Goal: Information Seeking & Learning: Compare options

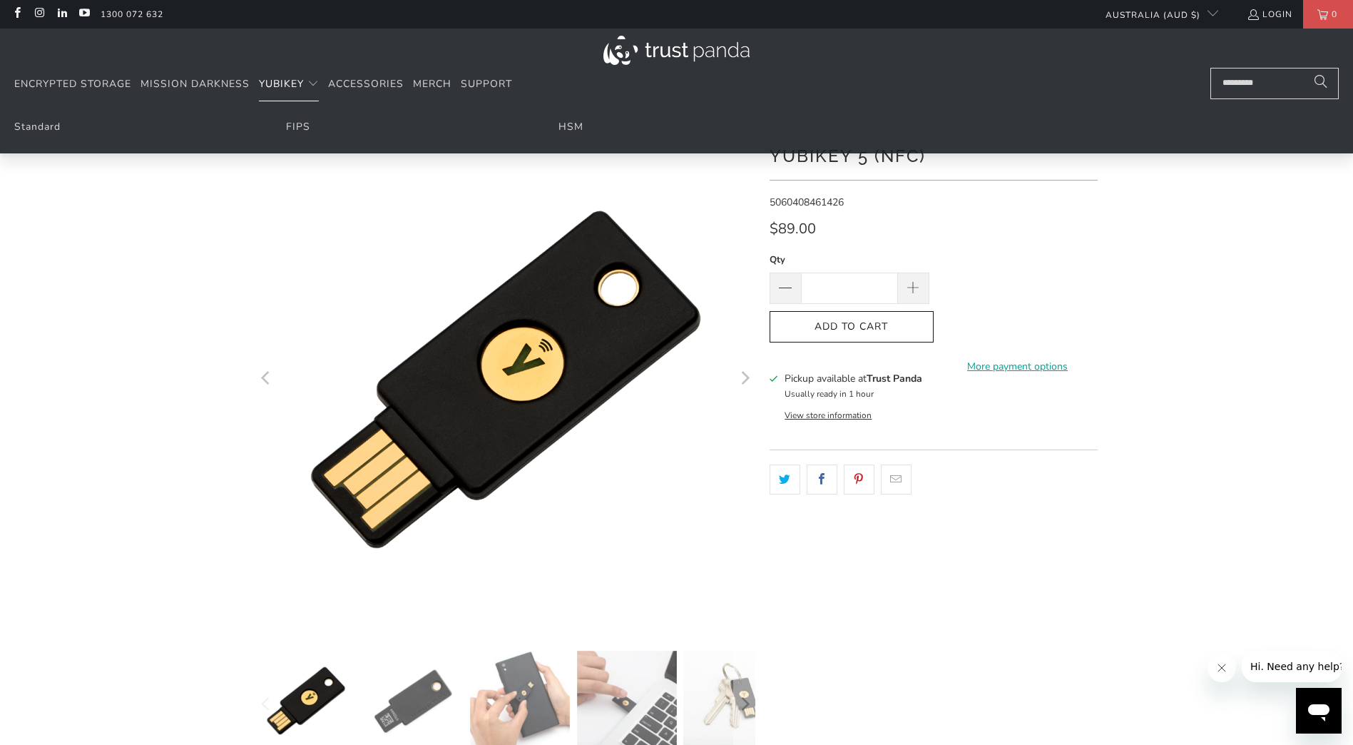
click at [302, 84] on span "YubiKey" at bounding box center [281, 84] width 45 height 14
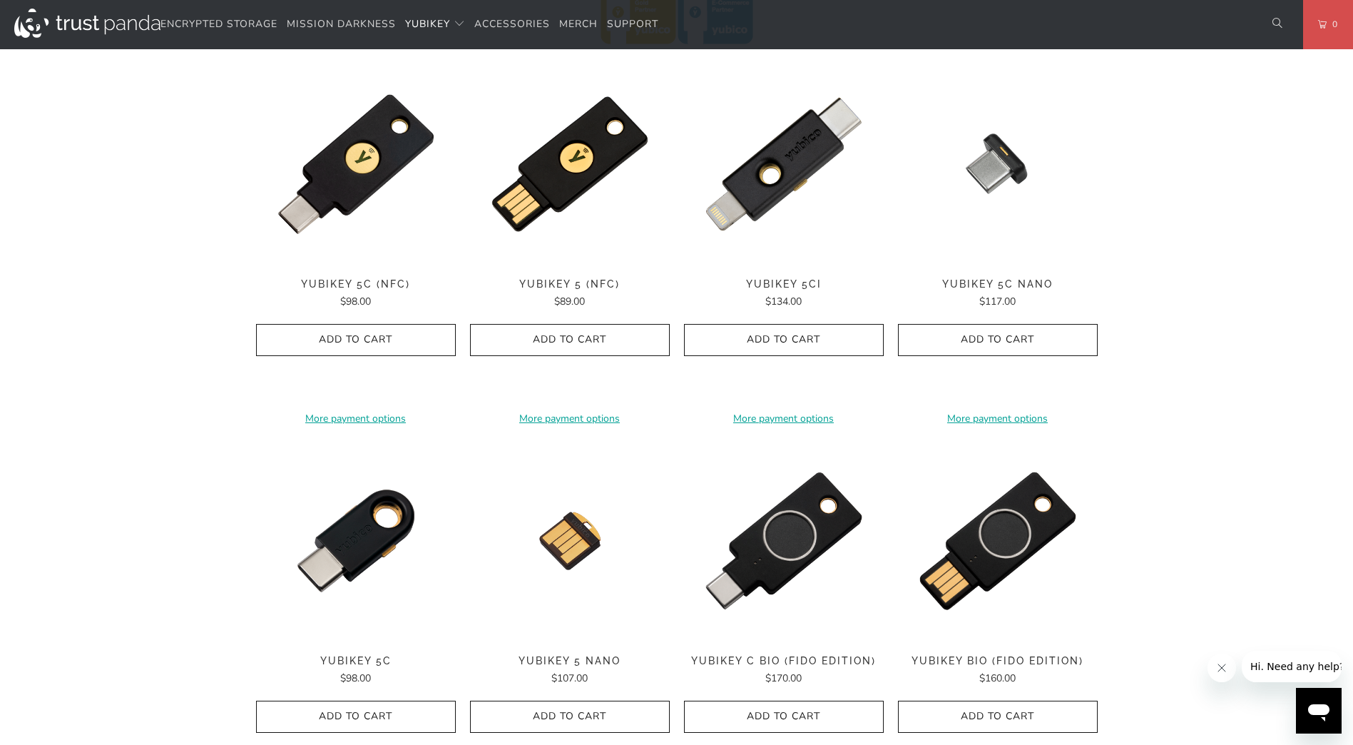
scroll to position [713, 0]
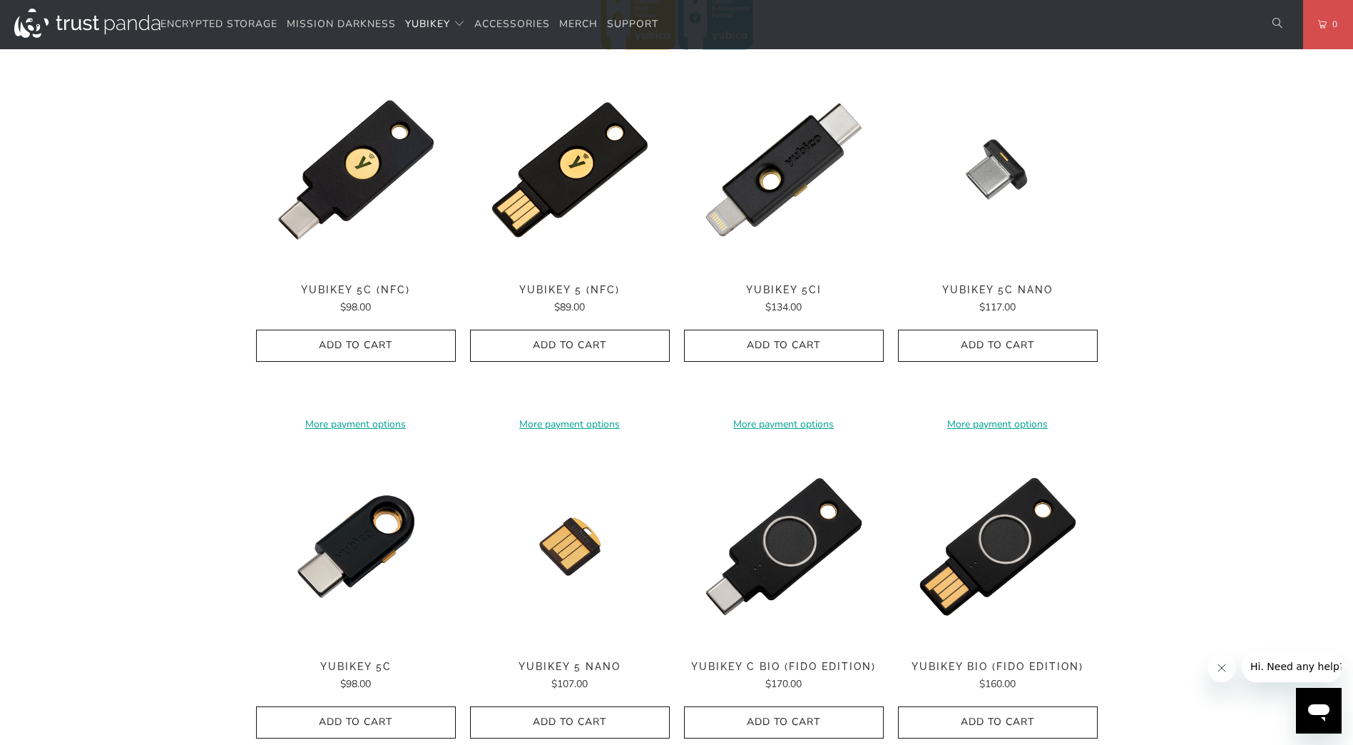
click at [566, 297] on div "YubiKey 5 (NFC) $89.00" at bounding box center [570, 299] width 200 height 31
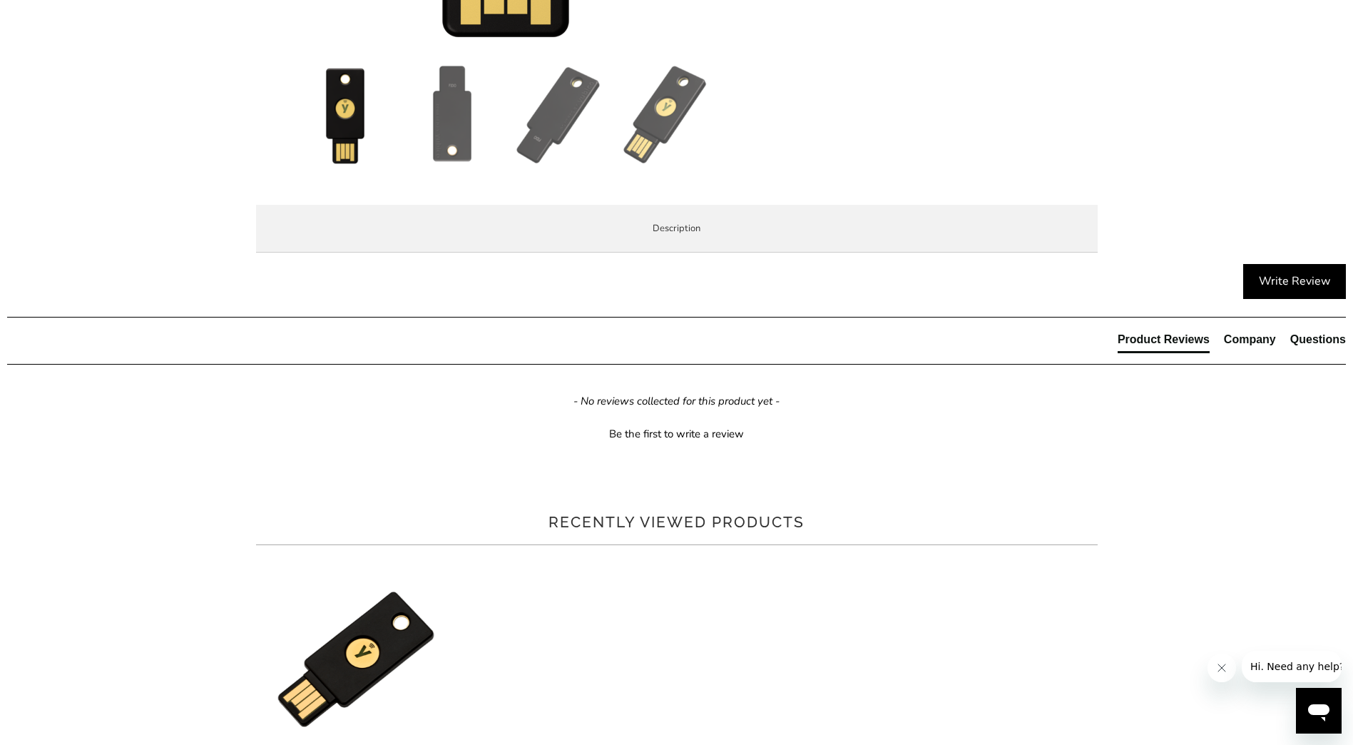
scroll to position [713, 0]
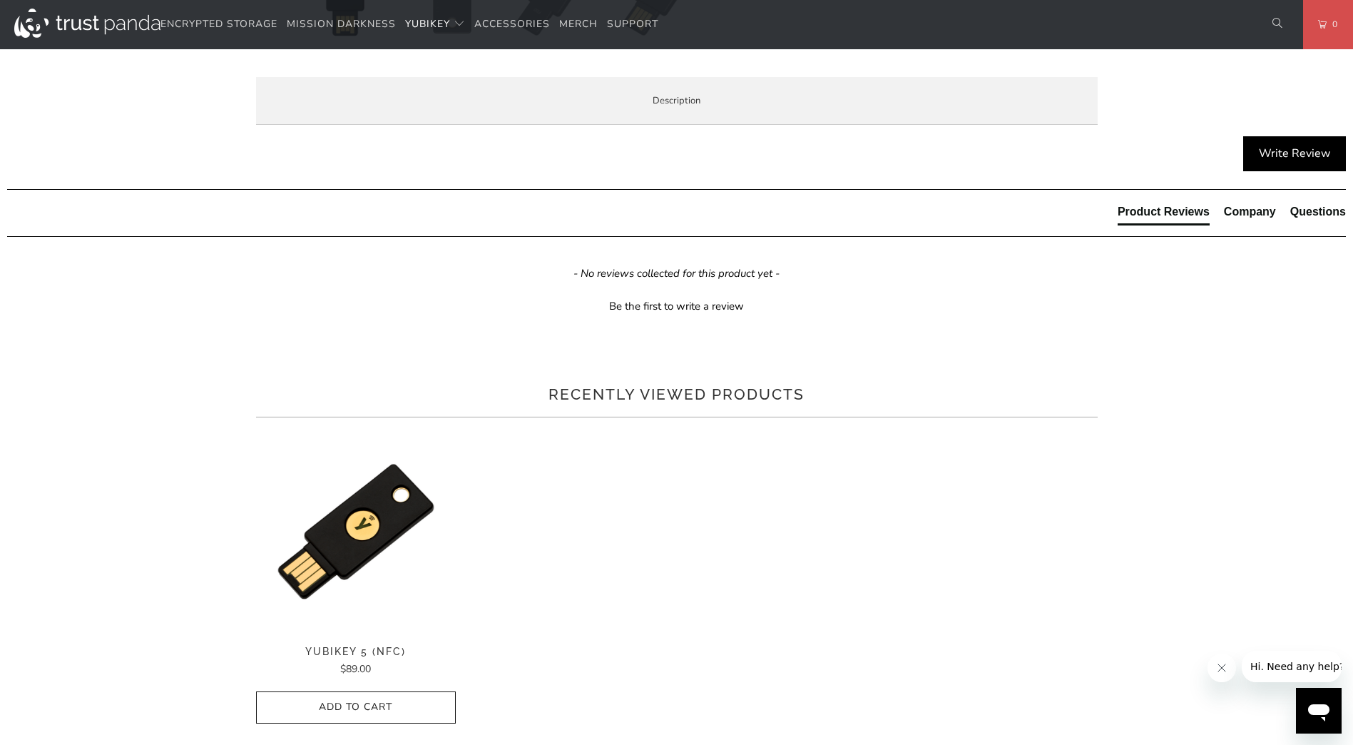
click at [0, 0] on p "The Security Key NFC by Yubico is FIDO and FIDO2 certified. It works with Googl…" at bounding box center [0, 0] width 0 height 0
click at [0, 0] on span "Specifications" at bounding box center [0, 0] width 0 height 0
drag, startPoint x: 491, startPoint y: 524, endPoint x: 524, endPoint y: 521, distance: 32.9
click at [0, 0] on td "Facebook, Twitter, YouTube" at bounding box center [0, 0] width 0 height 0
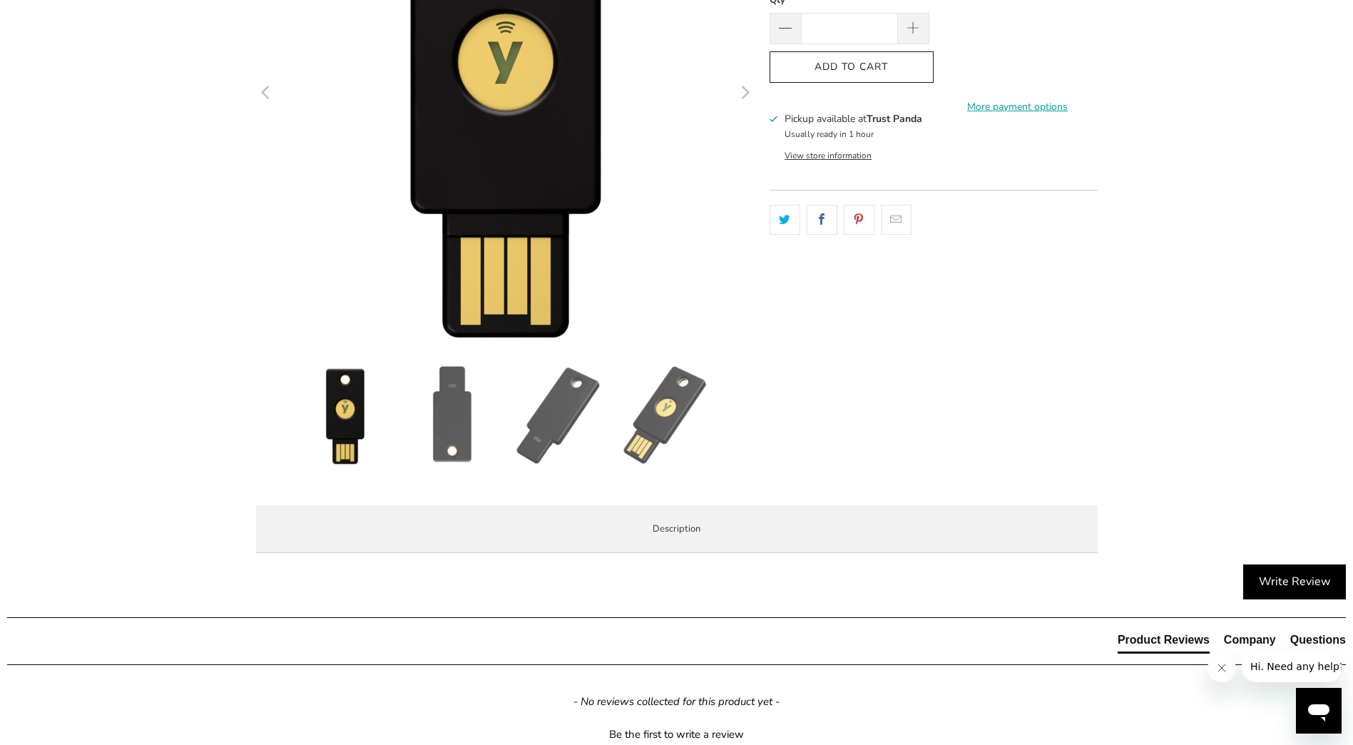
scroll to position [642, 0]
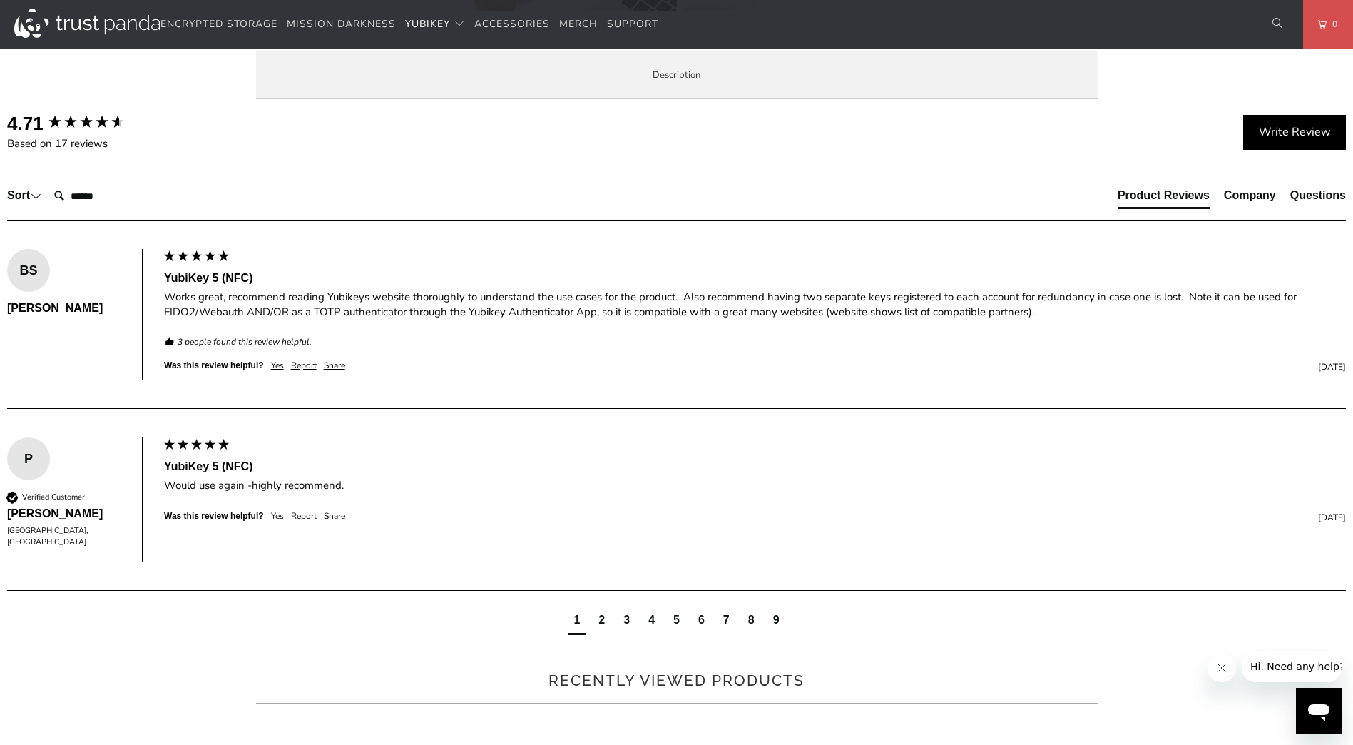
scroll to position [785, 0]
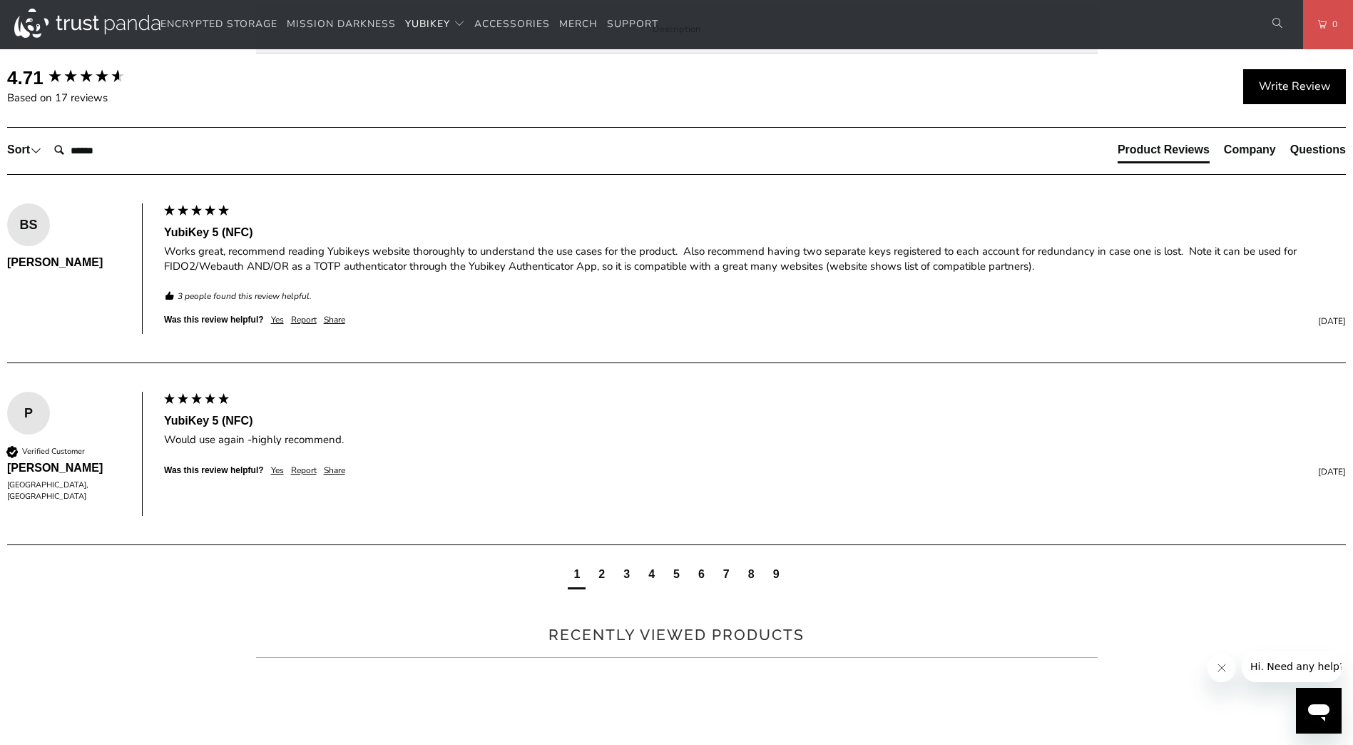
drag, startPoint x: 401, startPoint y: 337, endPoint x: 518, endPoint y: 332, distance: 117.1
click at [0, 0] on p "The YubiKey 5 NFC is the #1 security key that works with more online services a…" at bounding box center [0, 0] width 0 height 0
drag, startPoint x: 518, startPoint y: 332, endPoint x: 465, endPoint y: 328, distance: 53.0
click at [0, 0] on p "The YubiKey 5 NFC is the #1 security key that works with more online services a…" at bounding box center [0, 0] width 0 height 0
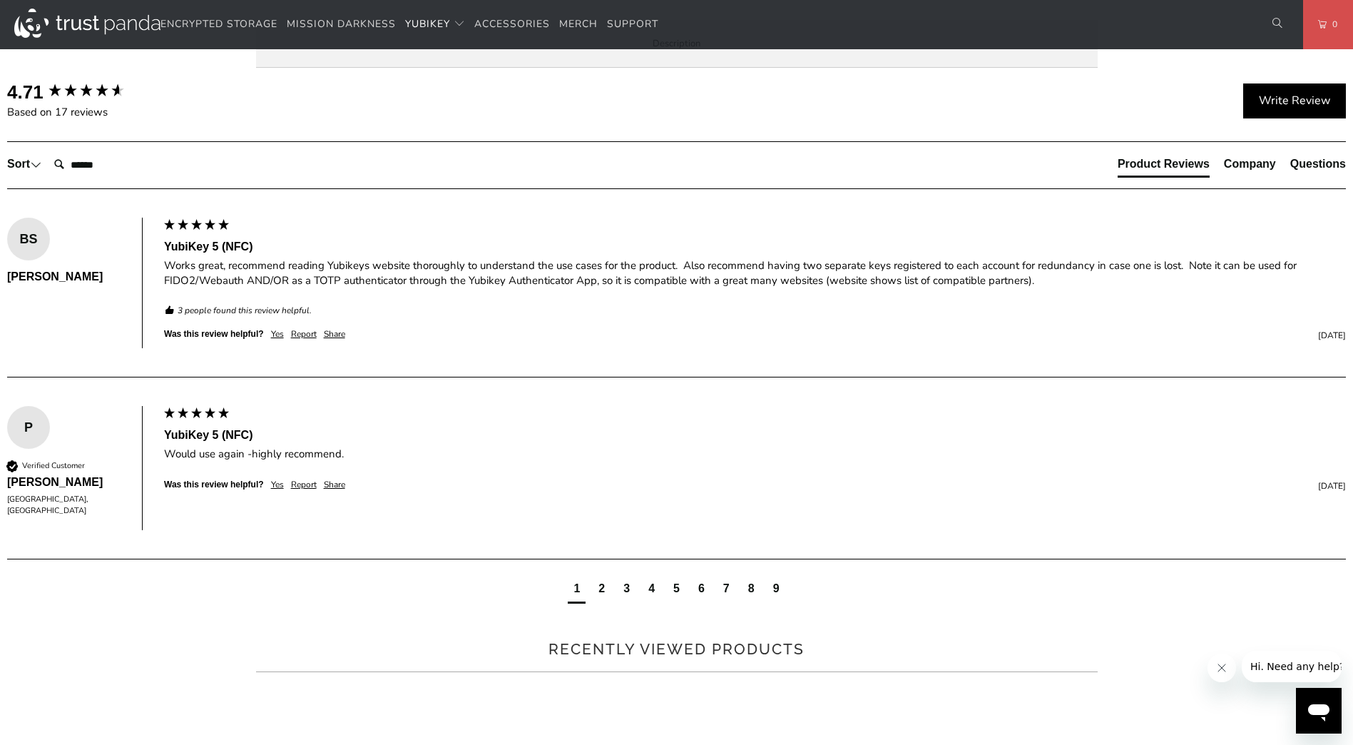
scroll to position [642, 0]
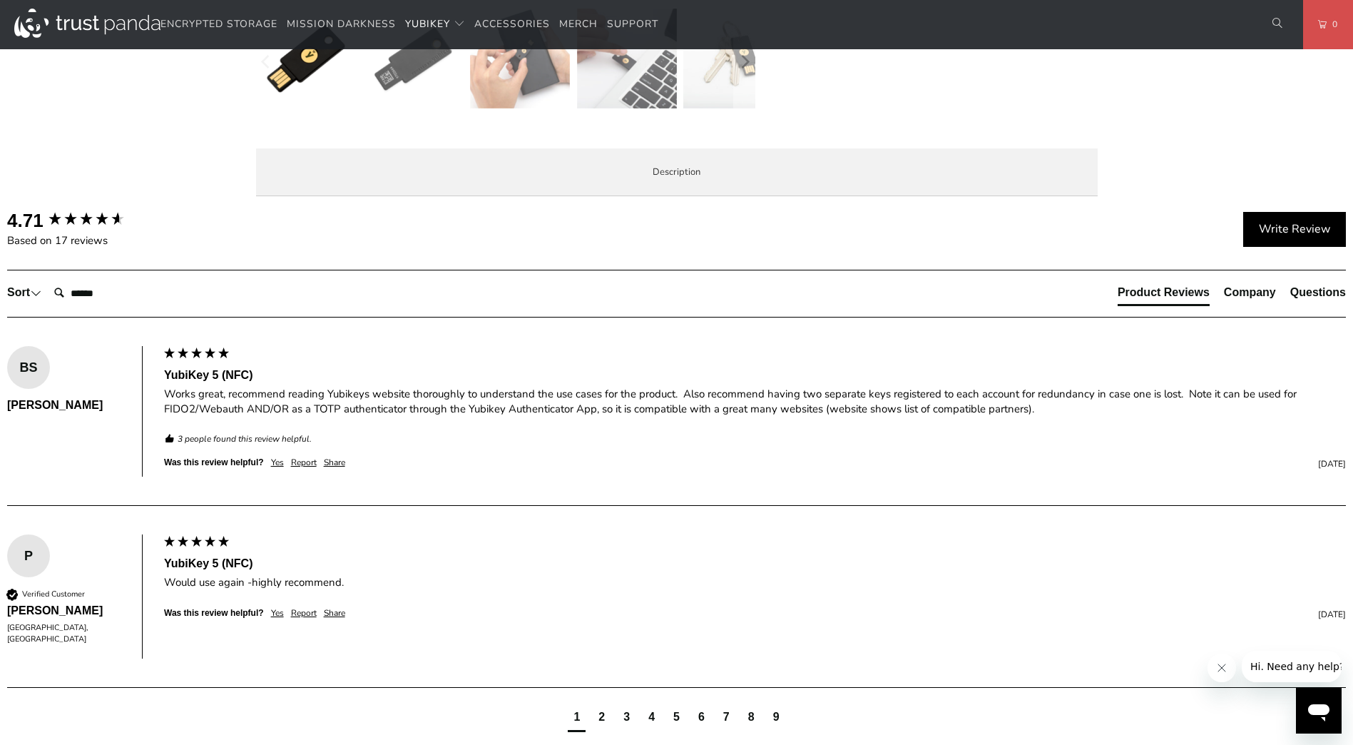
click at [0, 0] on span "Specifications" at bounding box center [0, 0] width 0 height 0
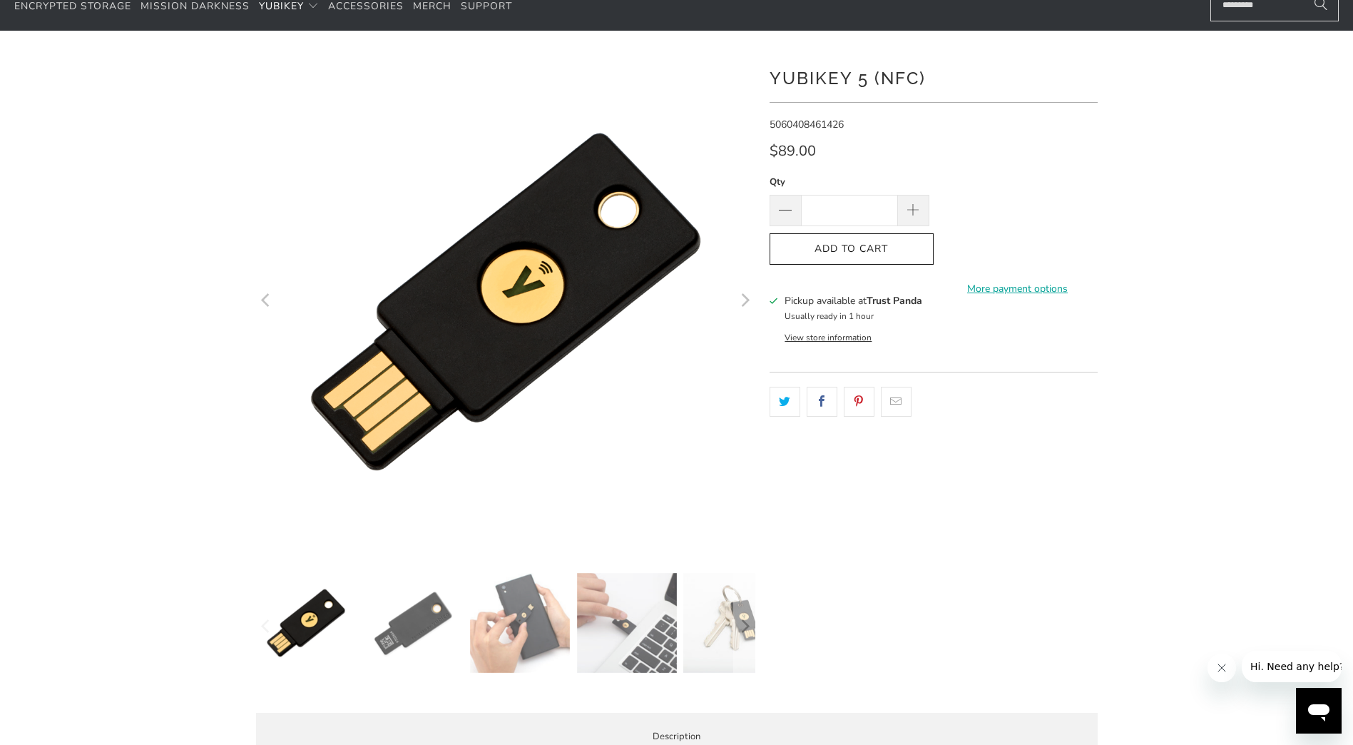
scroll to position [0, 0]
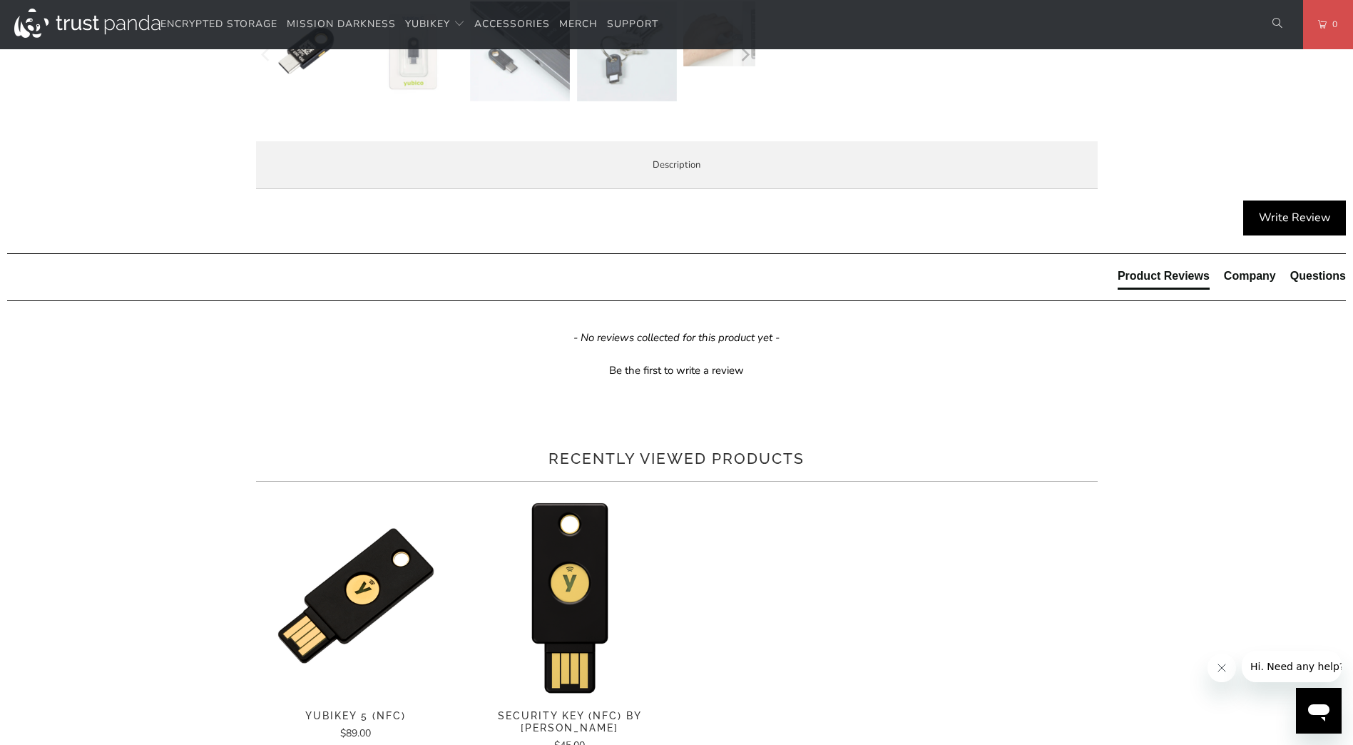
scroll to position [642, 0]
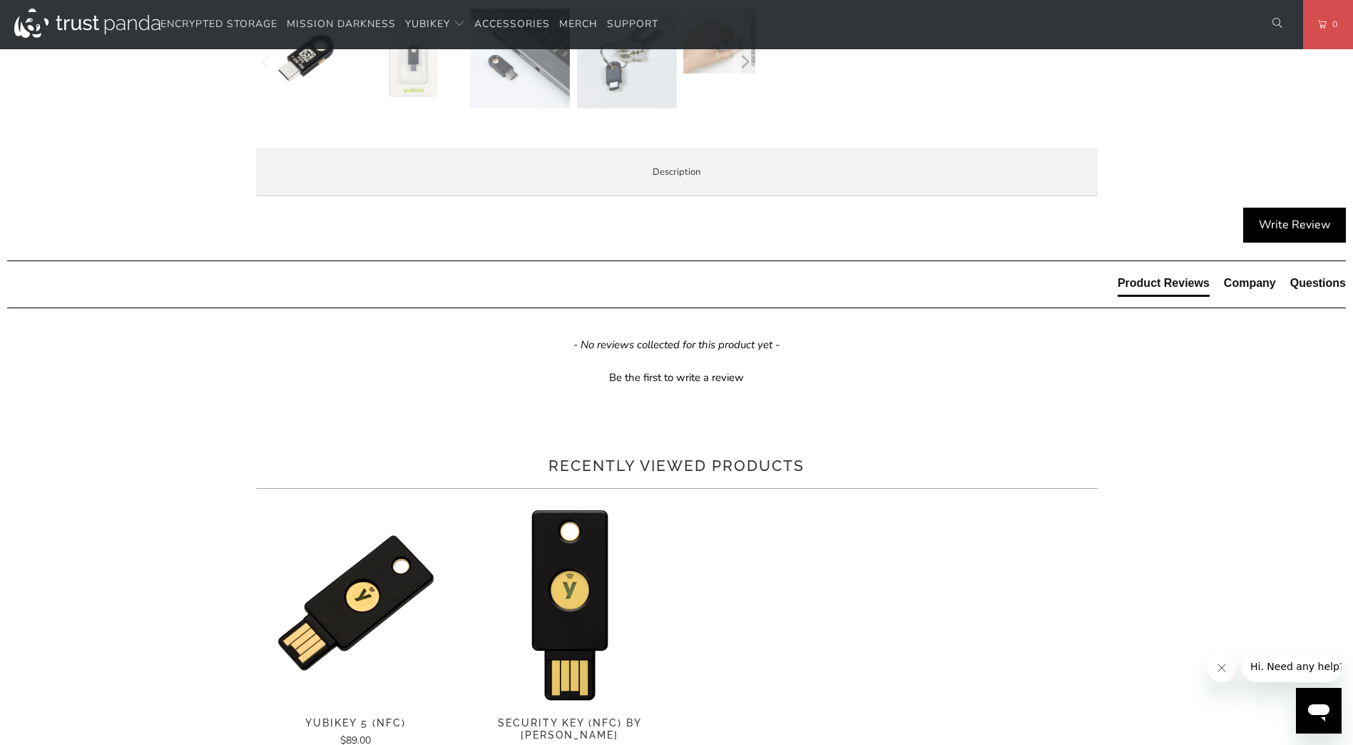
click at [0, 0] on span "Specifications" at bounding box center [0, 0] width 0 height 0
click at [0, 0] on span "Enterprise and Government" at bounding box center [0, 0] width 0 height 0
click at [0, 0] on span "Specifications" at bounding box center [0, 0] width 0 height 0
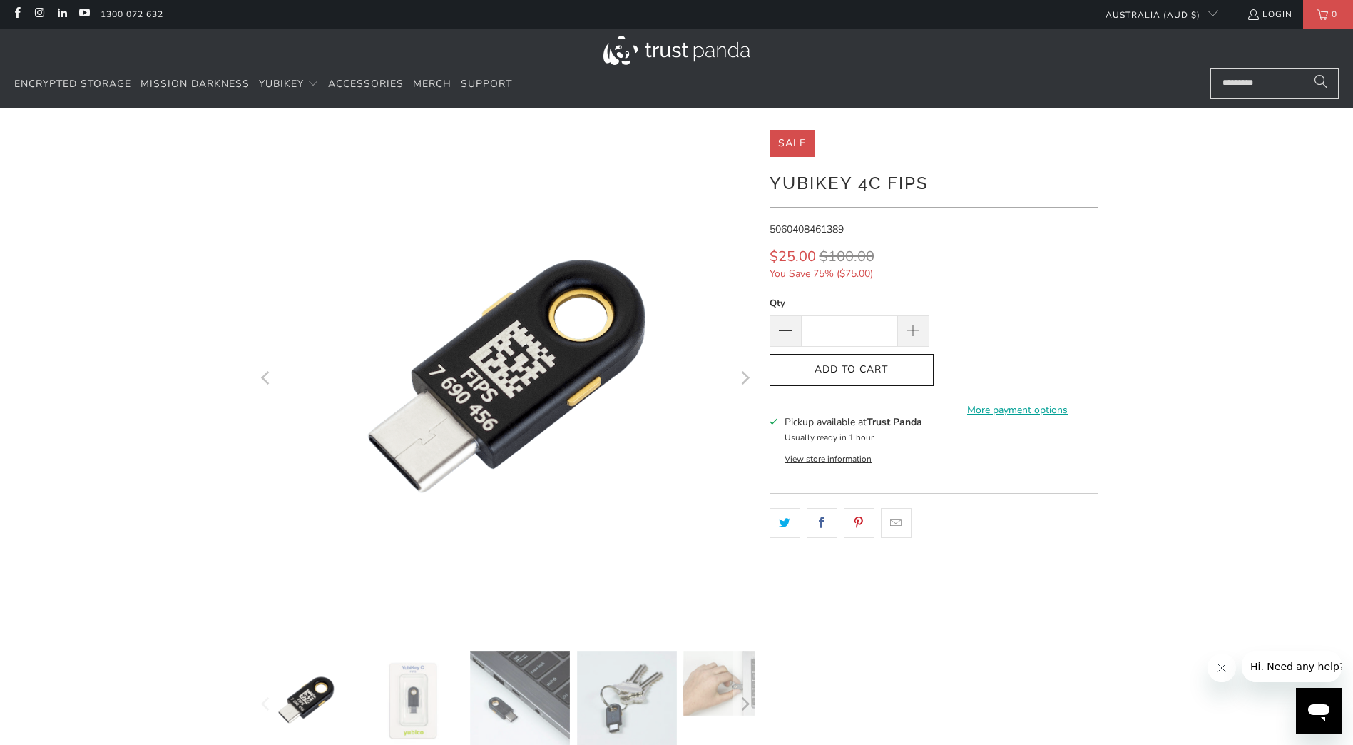
scroll to position [285, 0]
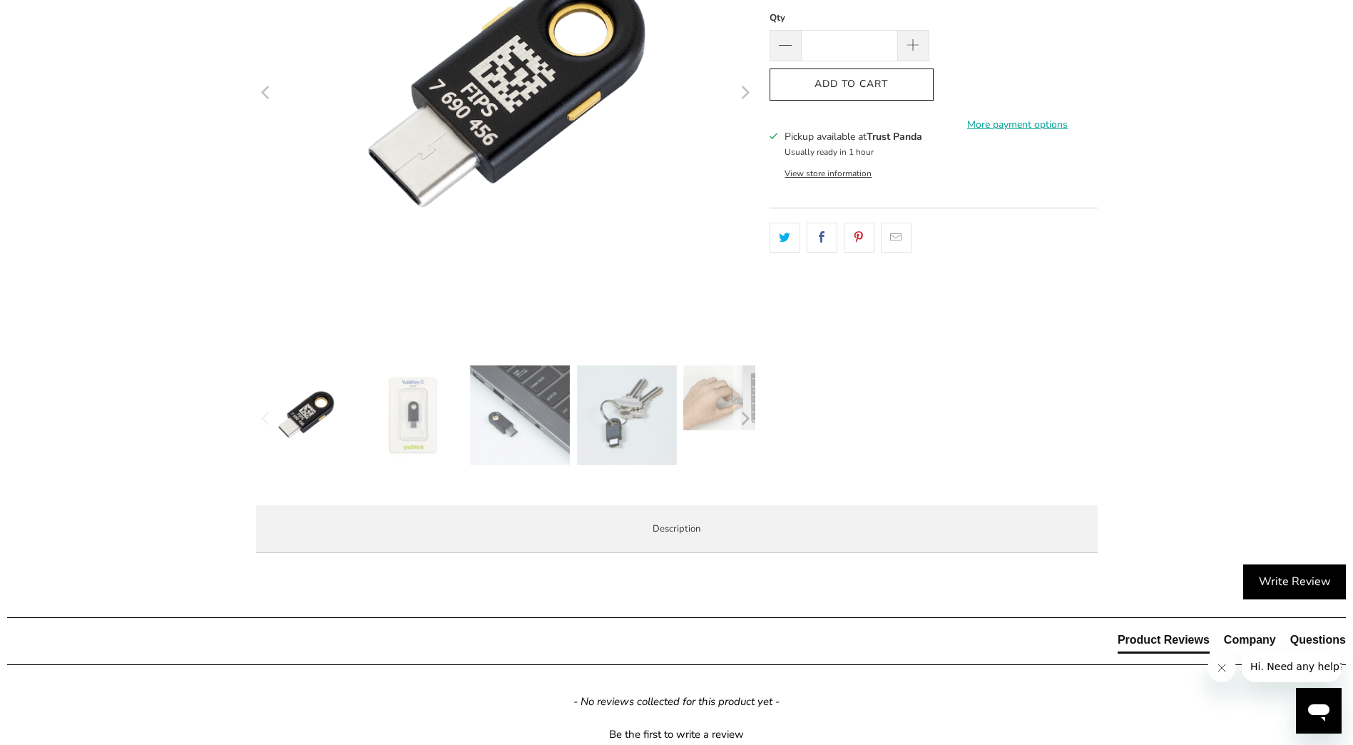
click at [621, 417] on img at bounding box center [627, 415] width 100 height 100
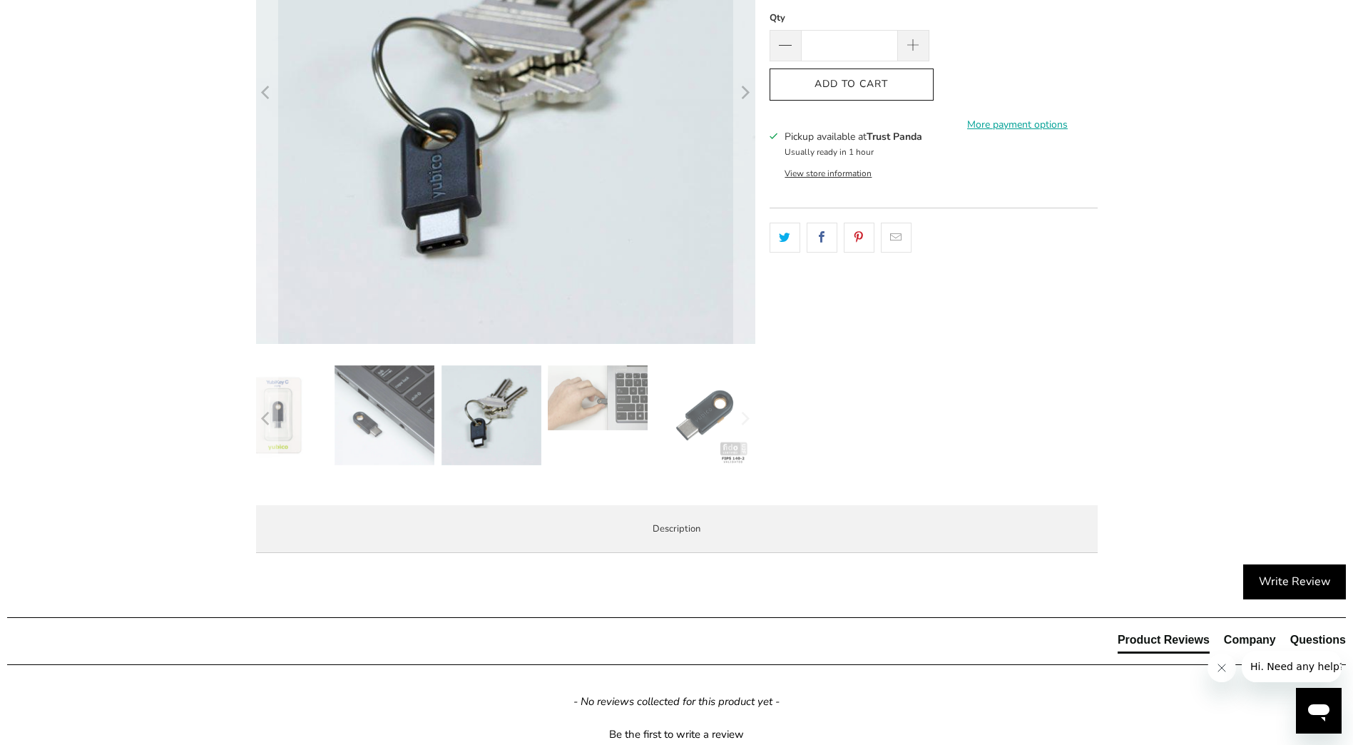
click at [1214, 350] on div at bounding box center [676, 204] width 1353 height 720
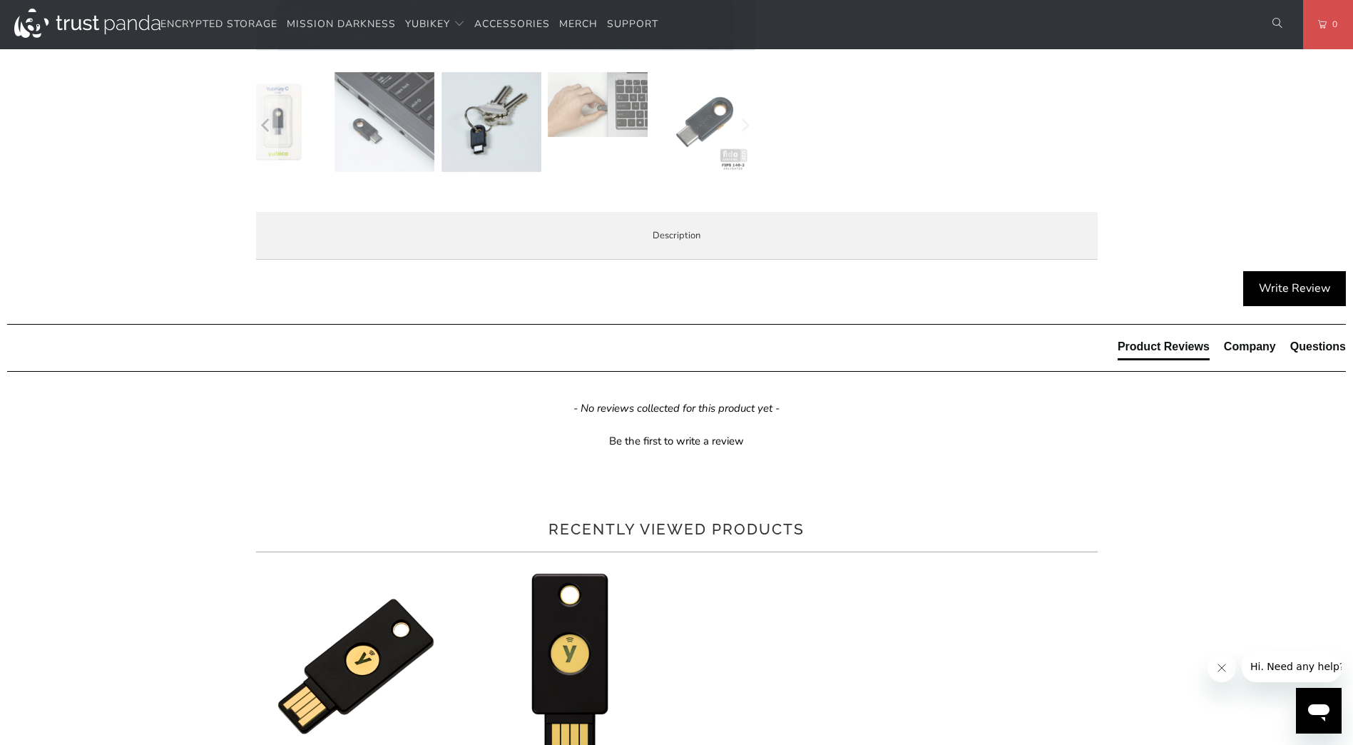
scroll to position [713, 0]
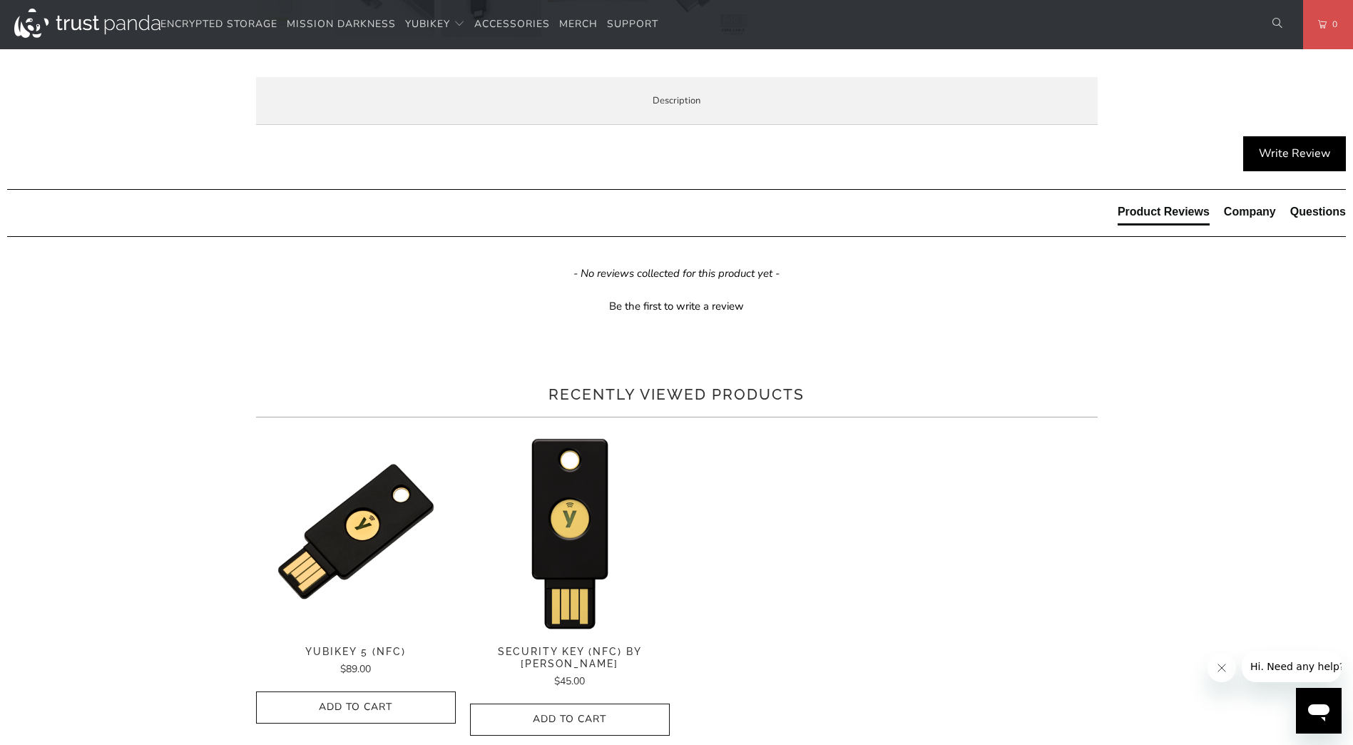
click at [0, 0] on li "Overview" at bounding box center [0, 0] width 0 height 0
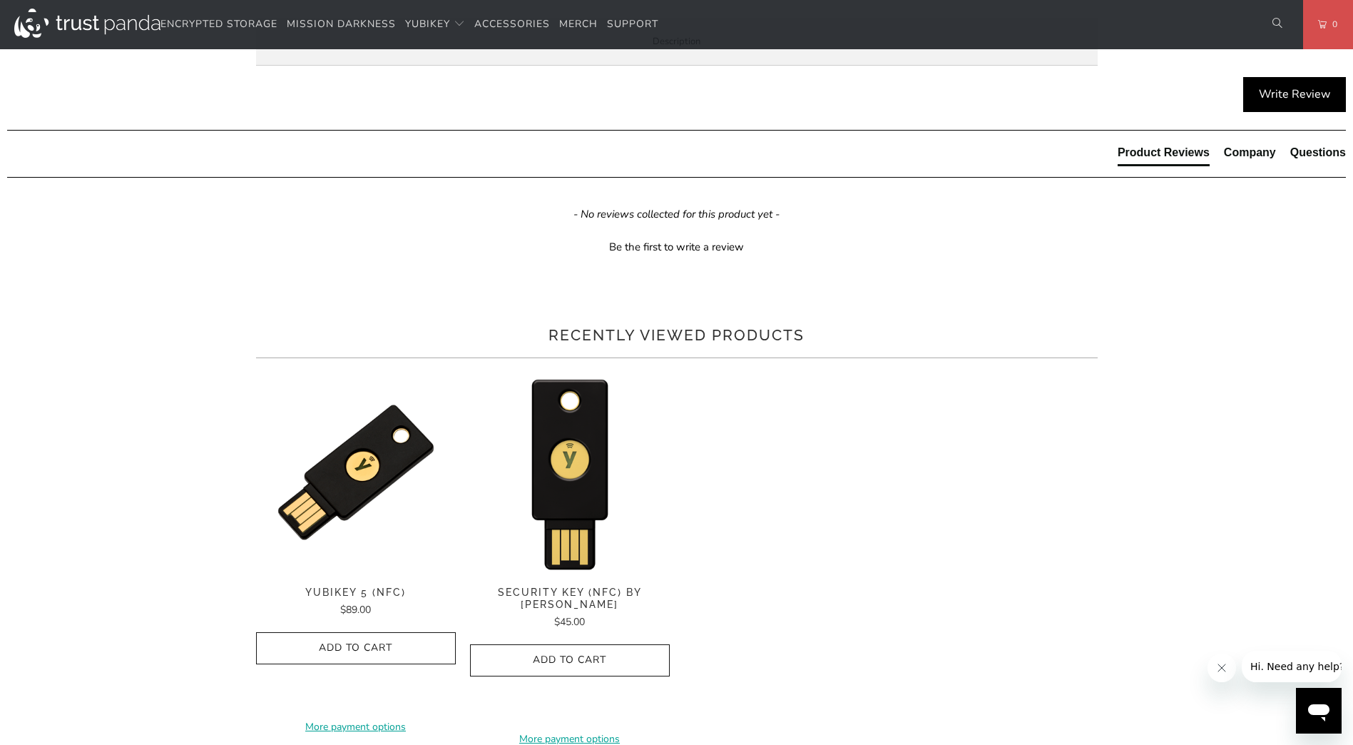
scroll to position [642, 0]
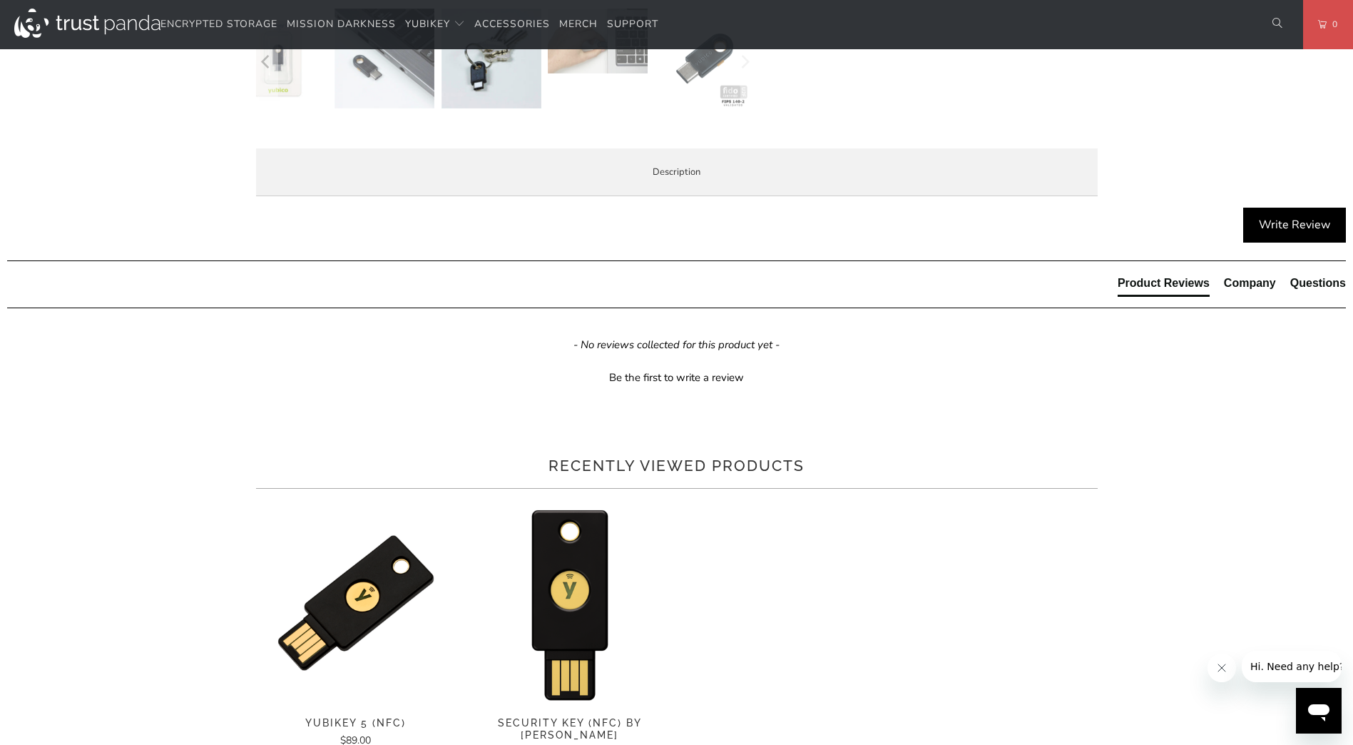
click at [0, 0] on li "Specifications" at bounding box center [0, 0] width 0 height 0
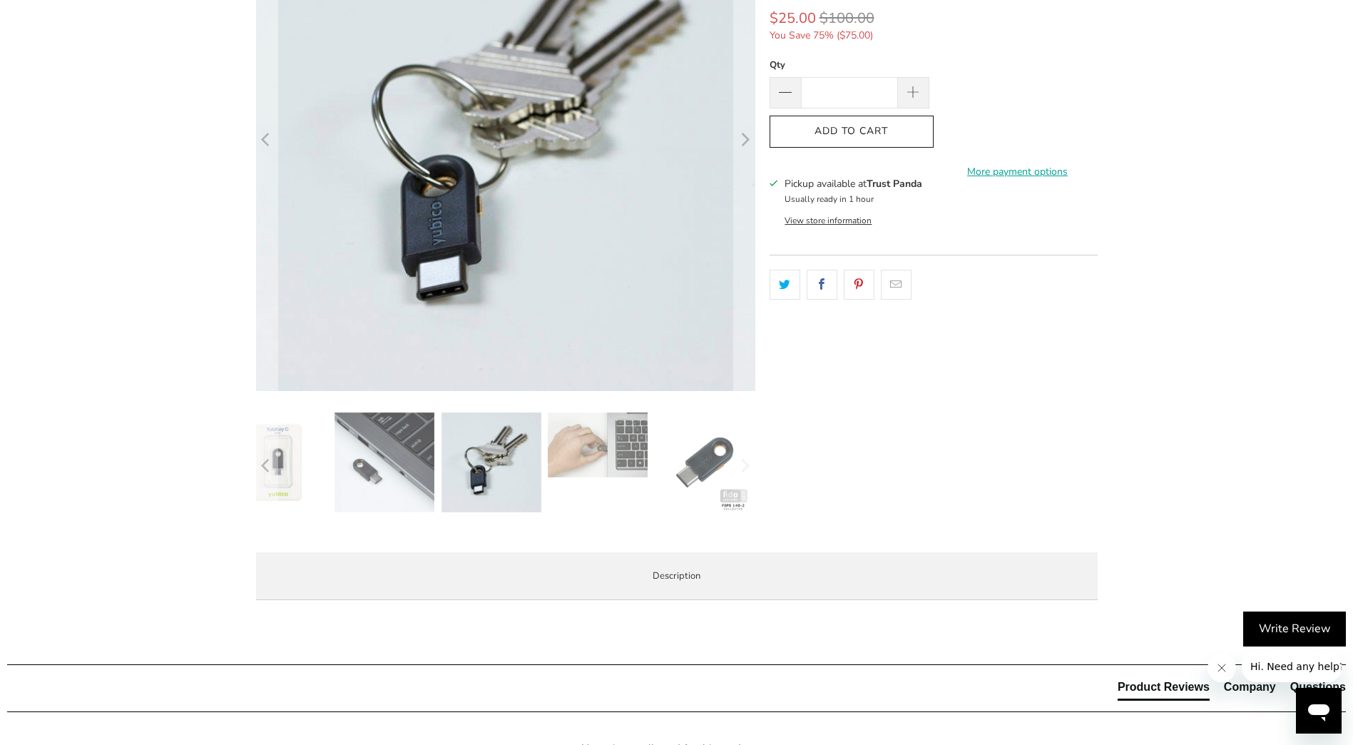
scroll to position [0, 0]
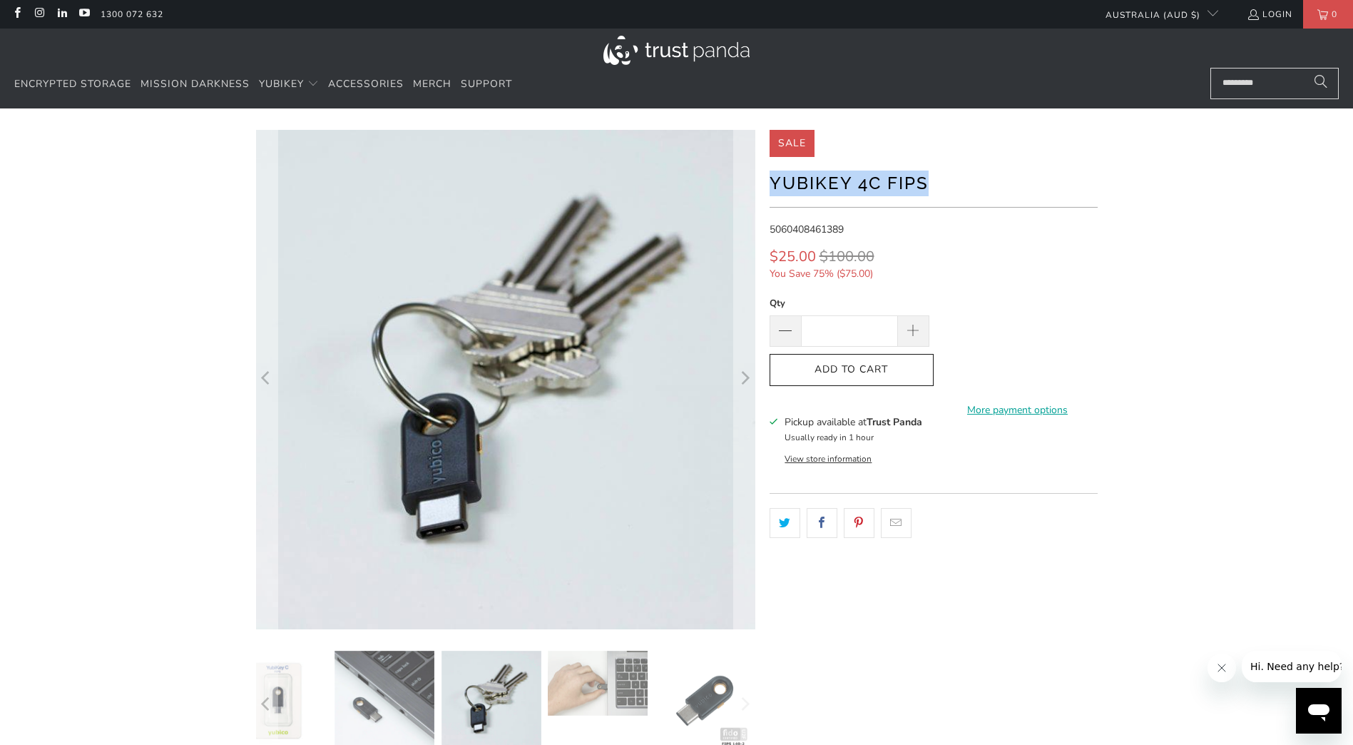
drag, startPoint x: 918, startPoint y: 185, endPoint x: 774, endPoint y: 173, distance: 144.5
click at [774, 173] on h1 "YubiKey 4C FIPS" at bounding box center [934, 182] width 328 height 29
copy h1 "YubiKey 4C FIPS"
click at [1082, 148] on div "Sale" at bounding box center [934, 143] width 328 height 27
